Goal: Transaction & Acquisition: Purchase product/service

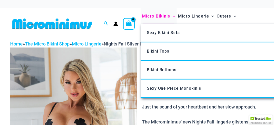
click at [154, 17] on span "Micro Bikinis" at bounding box center [156, 16] width 28 height 13
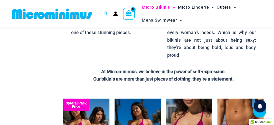
scroll to position [133, 0]
